Goal: Check status: Check status

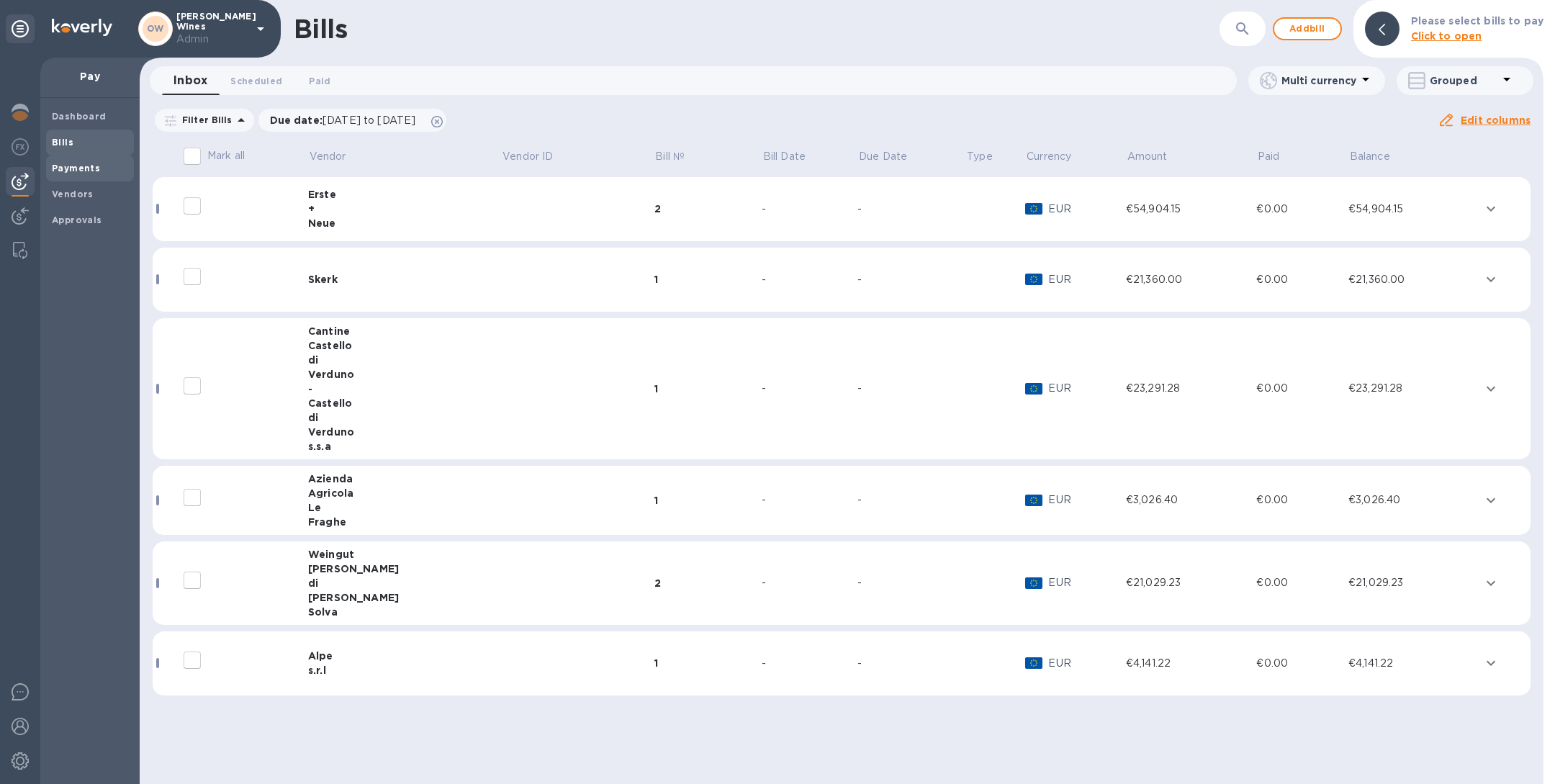
click at [81, 163] on b "Payments" at bounding box center [76, 168] width 48 height 11
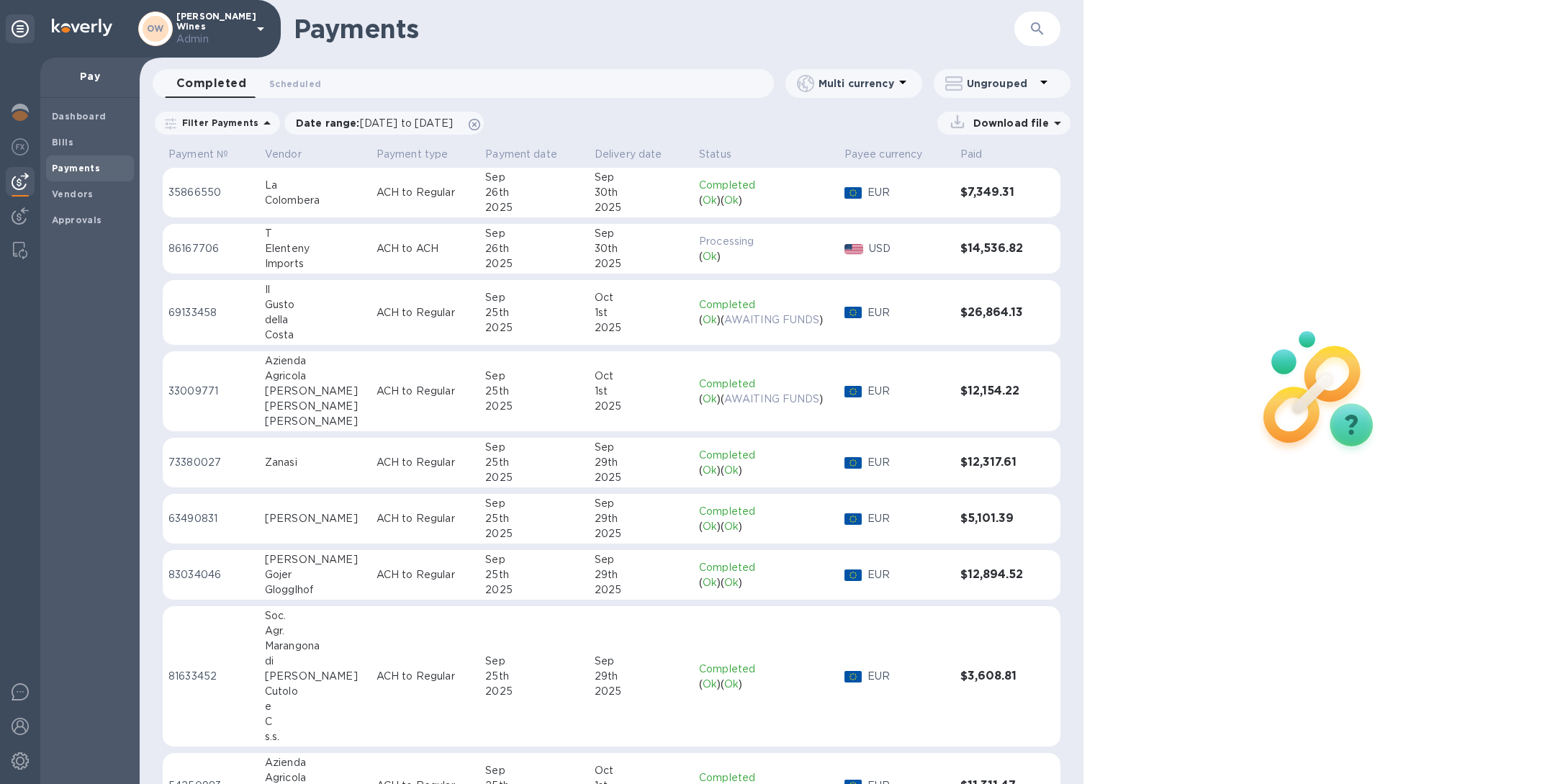
click at [378, 195] on p "ACH to Regular" at bounding box center [426, 193] width 98 height 15
